Goal: Information Seeking & Learning: Check status

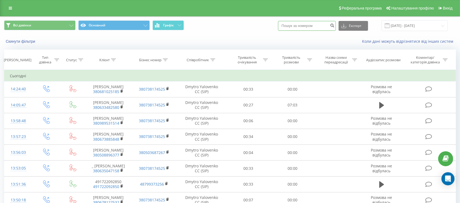
click at [316, 27] on input at bounding box center [307, 26] width 58 height 10
paste input "200"
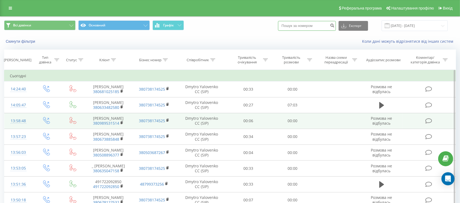
type input "200"
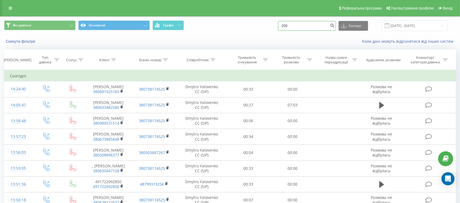
drag, startPoint x: 257, startPoint y: 25, endPoint x: 249, endPoint y: 25, distance: 8.2
click at [249, 25] on div "Всі дзвінки Основний Графік 200 Експорт .csv .xls .xlsx 20.08.2025 - 20.08.2025" at bounding box center [230, 25] width 452 height 11
paste input "380999418399"
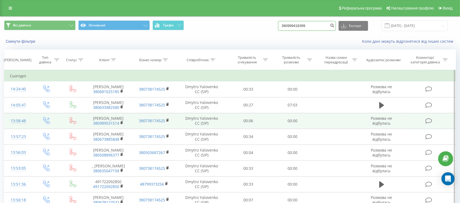
type input "380999418399"
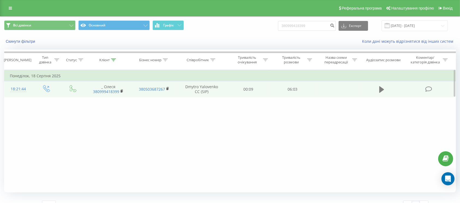
click at [382, 89] on icon at bounding box center [381, 89] width 5 height 7
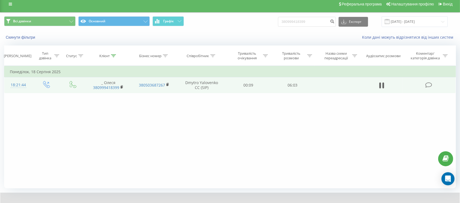
scroll to position [31, 0]
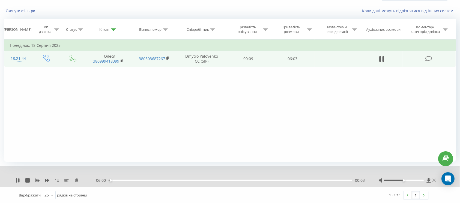
click at [114, 181] on div "00:03" at bounding box center [231, 181] width 244 height 2
click at [125, 180] on div "00:08" at bounding box center [231, 181] width 244 height 2
click at [136, 181] on div "00:40" at bounding box center [231, 181] width 244 height 2
click at [146, 179] on div "- 05:22 00:40 00:40" at bounding box center [230, 180] width 271 height 5
click at [146, 181] on div "00:56" at bounding box center [231, 181] width 244 height 2
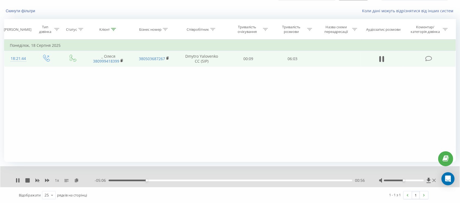
click at [156, 180] on div "00:56" at bounding box center [231, 181] width 244 height 2
click at [165, 180] on div "01:11" at bounding box center [231, 181] width 244 height 2
click at [174, 181] on div "01:26" at bounding box center [231, 181] width 244 height 2
click at [182, 181] on div "01:39" at bounding box center [231, 181] width 244 height 2
click at [193, 181] on div "02:06" at bounding box center [231, 181] width 244 height 2
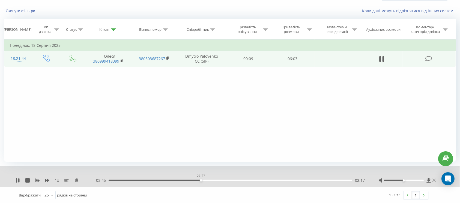
click at [201, 180] on div "02:17" at bounding box center [231, 181] width 244 height 2
click at [206, 180] on div "02:19" at bounding box center [231, 181] width 244 height 2
click at [214, 181] on div "02:31" at bounding box center [231, 181] width 244 height 2
click at [218, 181] on div "02:38" at bounding box center [231, 181] width 244 height 2
click at [224, 181] on div "- 03:18 02:44 02:44" at bounding box center [230, 180] width 271 height 5
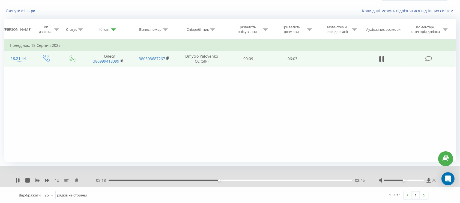
click at [226, 180] on div "02:45" at bounding box center [231, 181] width 244 height 2
click at [233, 180] on div "02:56" at bounding box center [231, 181] width 244 height 2
click at [244, 180] on div "03:08" at bounding box center [231, 181] width 244 height 2
click at [253, 180] on div "03:25" at bounding box center [231, 181] width 244 height 2
click at [261, 181] on div "- 02:26 03:37 03:37" at bounding box center [230, 180] width 271 height 5
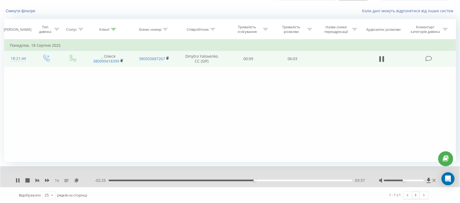
click at [263, 180] on div "03:37" at bounding box center [231, 181] width 244 height 2
click at [272, 180] on div "04:04" at bounding box center [231, 181] width 244 height 2
click at [281, 181] on div "04:06" at bounding box center [231, 181] width 244 height 2
click at [292, 180] on div "04:19" at bounding box center [231, 181] width 244 height 2
click at [280, 180] on div "04:16" at bounding box center [231, 181] width 244 height 2
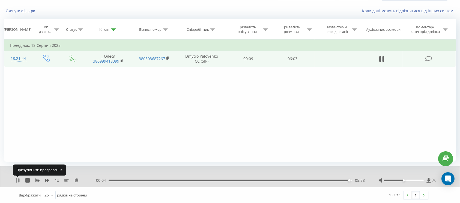
click at [18, 181] on icon at bounding box center [18, 181] width 4 height 4
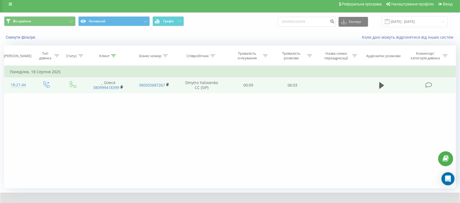
scroll to position [0, 0]
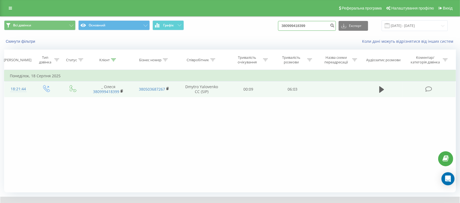
drag, startPoint x: 326, startPoint y: 25, endPoint x: 279, endPoint y: 29, distance: 47.1
click at [279, 29] on div "Всі дзвінки Основний Графік 380999418399 Експорт .csv .xls .xlsx 20.05.2025 - 2…" at bounding box center [230, 25] width 452 height 11
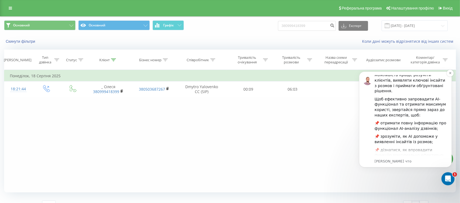
scroll to position [73, 0]
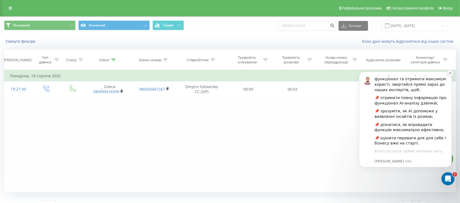
click at [451, 73] on icon "Dismiss notification" at bounding box center [449, 72] width 3 height 3
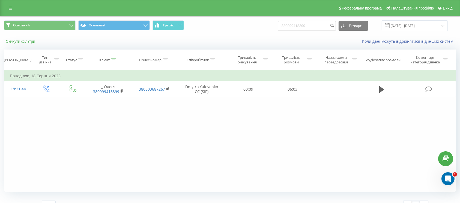
click at [22, 41] on button "Скинути фільтри" at bounding box center [21, 41] width 34 height 5
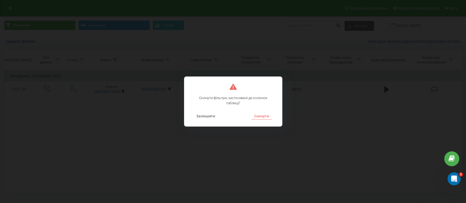
click at [263, 116] on button "Скинути" at bounding box center [261, 116] width 20 height 7
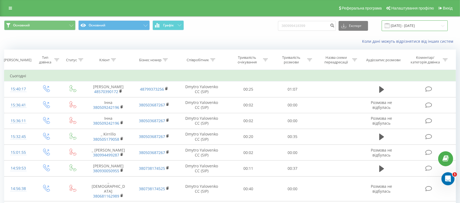
click at [404, 25] on input "20.05.2025 - 20.08.2025" at bounding box center [415, 25] width 66 height 11
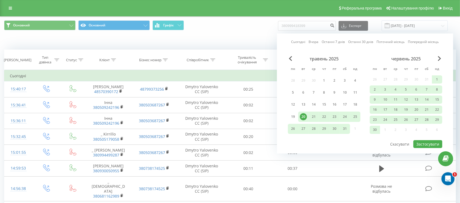
click at [304, 114] on div "20" at bounding box center [303, 116] width 7 height 7
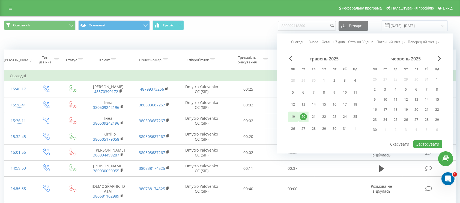
click at [294, 115] on div "19" at bounding box center [292, 116] width 7 height 7
click at [303, 116] on div "20" at bounding box center [303, 116] width 7 height 7
click at [296, 117] on div "19" at bounding box center [292, 116] width 7 height 7
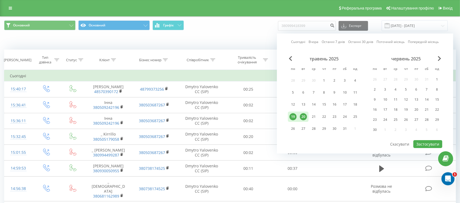
click at [296, 117] on div "19" at bounding box center [292, 116] width 7 height 7
click at [302, 116] on div "20" at bounding box center [303, 116] width 7 height 7
click at [421, 141] on button "Застосувати" at bounding box center [427, 144] width 29 height 8
type input "20.05.2025 - 20.05.2025"
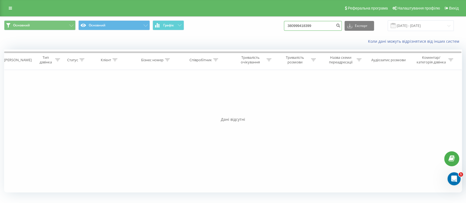
click at [329, 26] on input "380999418399" at bounding box center [313, 26] width 58 height 10
click at [110, 24] on button "Основний" at bounding box center [113, 25] width 71 height 10
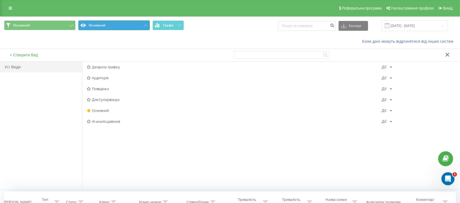
click at [110, 24] on button "Основний" at bounding box center [113, 25] width 71 height 10
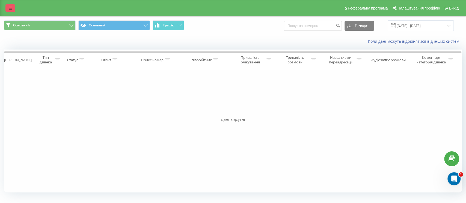
click at [11, 10] on link at bounding box center [10, 8] width 10 height 8
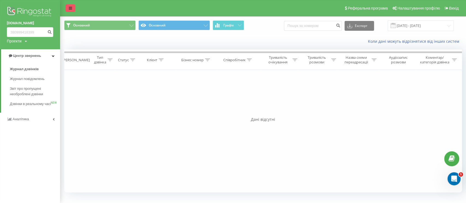
click at [69, 7] on icon at bounding box center [70, 8] width 3 height 4
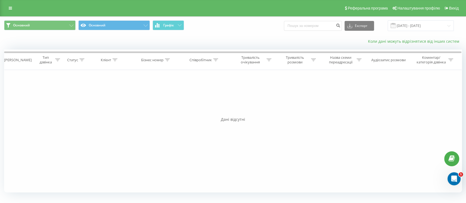
click at [393, 42] on link "Коли дані можуть відрізнятися вiд інших систем" at bounding box center [415, 41] width 94 height 5
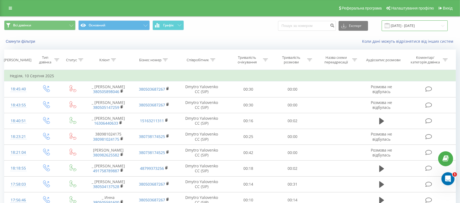
click at [407, 25] on input "[DATE] - [DATE]" at bounding box center [415, 25] width 66 height 11
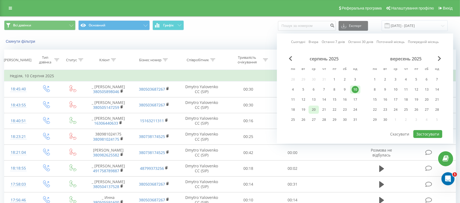
click at [312, 110] on div "20" at bounding box center [313, 109] width 7 height 7
click at [430, 131] on button "Застосувати" at bounding box center [427, 134] width 29 height 8
type input "[DATE] - [DATE]"
